Goal: Check status: Check status

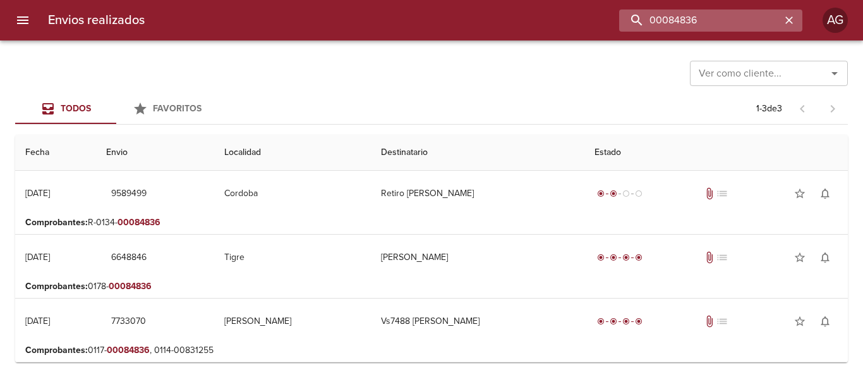
click at [712, 13] on input "00084836" at bounding box center [700, 20] width 162 height 22
click at [712, 13] on input "9589499" at bounding box center [700, 20] width 162 height 22
type input "9589499"
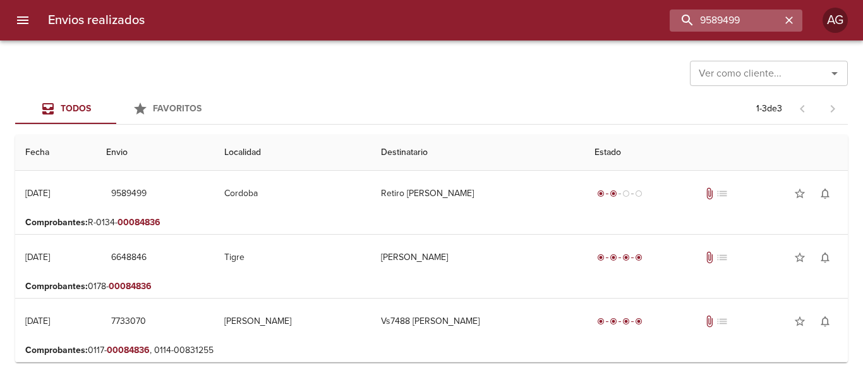
click at [786, 20] on icon "button" at bounding box center [789, 20] width 13 height 13
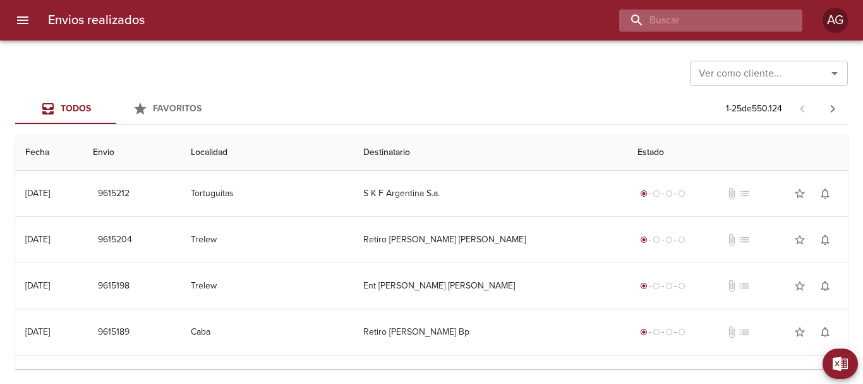
click at [702, 23] on input "buscar" at bounding box center [700, 20] width 162 height 22
paste input "[PERSON_NAME] will"
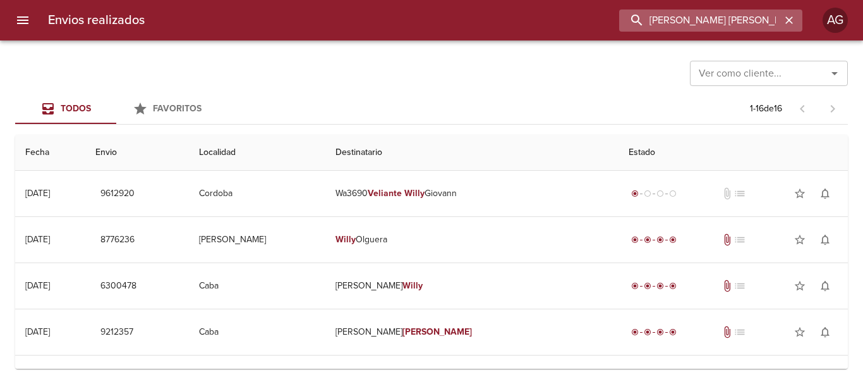
click at [739, 21] on input "[PERSON_NAME] [PERSON_NAME]" at bounding box center [700, 20] width 162 height 22
click at [739, 21] on input "9612920" at bounding box center [700, 20] width 162 height 22
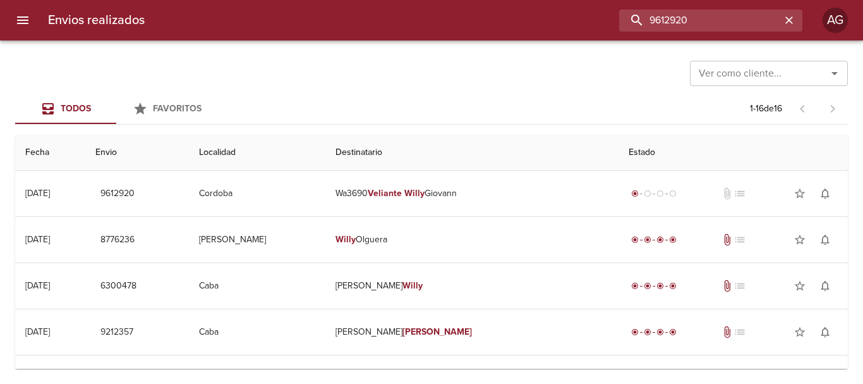
type input "9612920"
